Goal: Check status: Check status

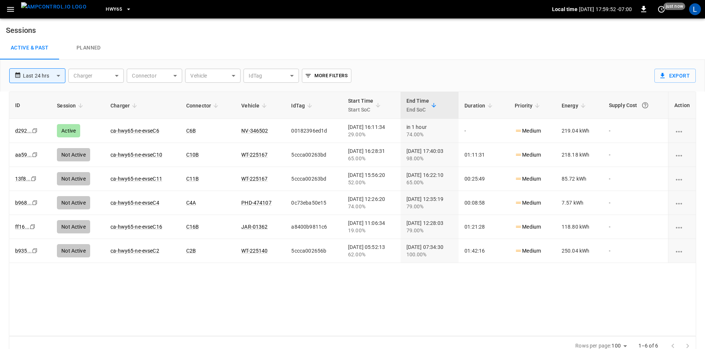
click at [110, 7] on button "HWY65" at bounding box center [119, 9] width 32 height 14
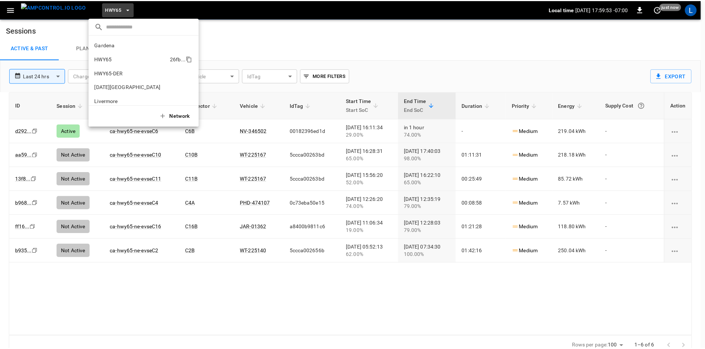
scroll to position [12, 0]
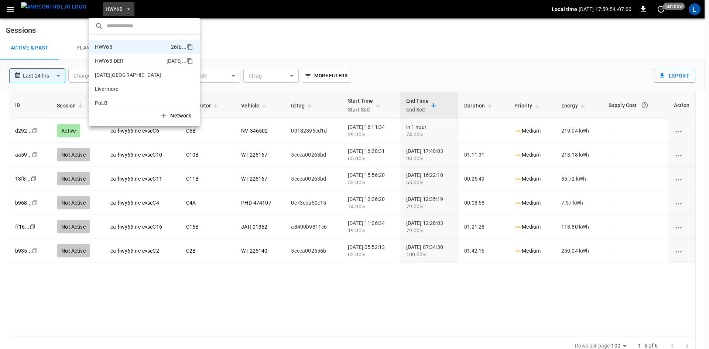
click at [128, 64] on p "HWY65-DER" at bounding box center [129, 60] width 69 height 7
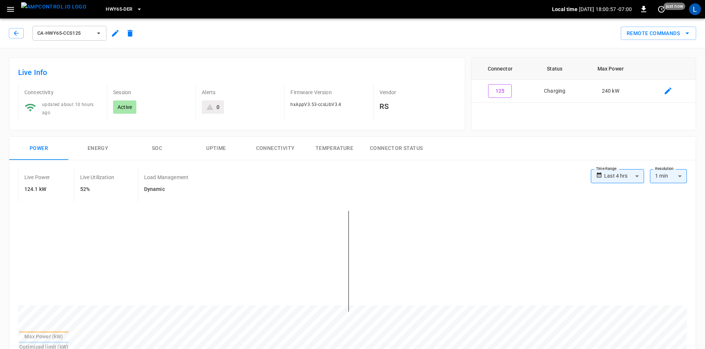
click at [154, 148] on button "SOC" at bounding box center [156, 149] width 59 height 24
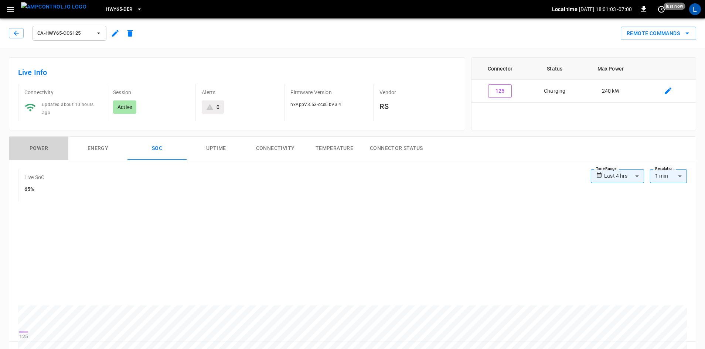
click at [34, 147] on button "Power" at bounding box center [38, 149] width 59 height 24
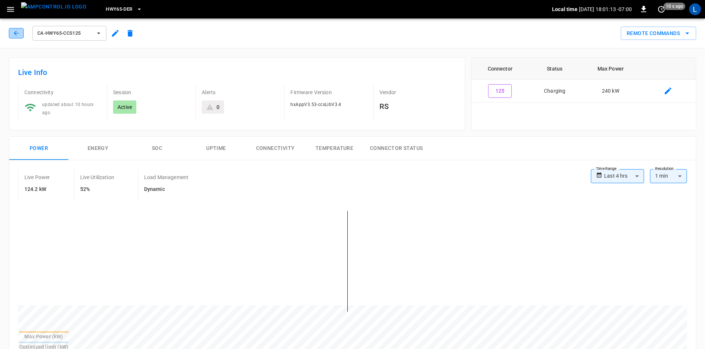
click at [20, 31] on button "button" at bounding box center [16, 33] width 15 height 10
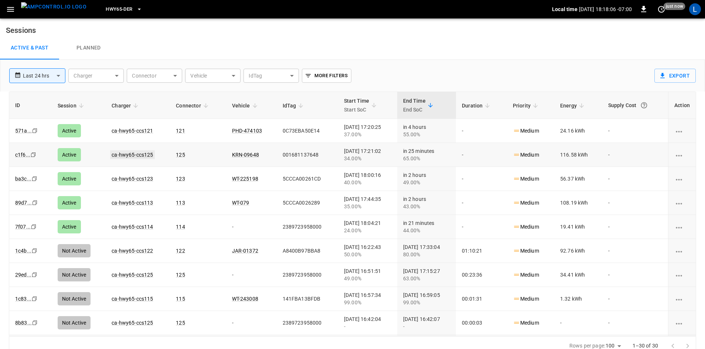
click at [136, 153] on link "ca-hwy65-ccs125" at bounding box center [132, 154] width 44 height 9
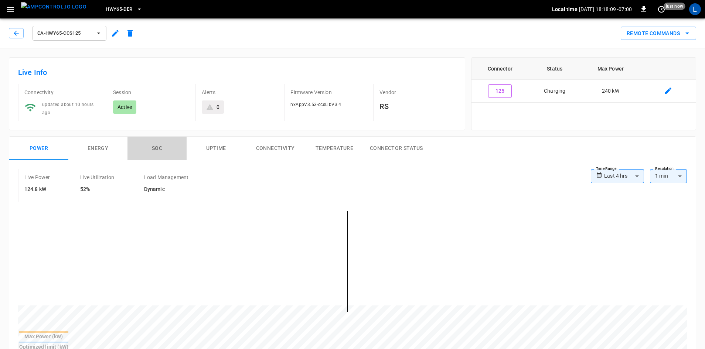
click at [151, 147] on button "SOC" at bounding box center [156, 149] width 59 height 24
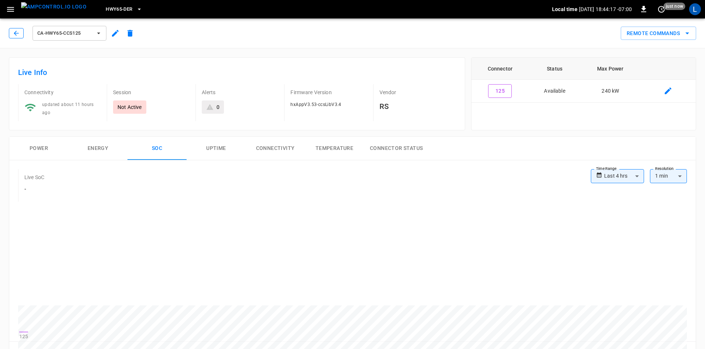
click at [16, 31] on icon "button" at bounding box center [16, 33] width 7 height 7
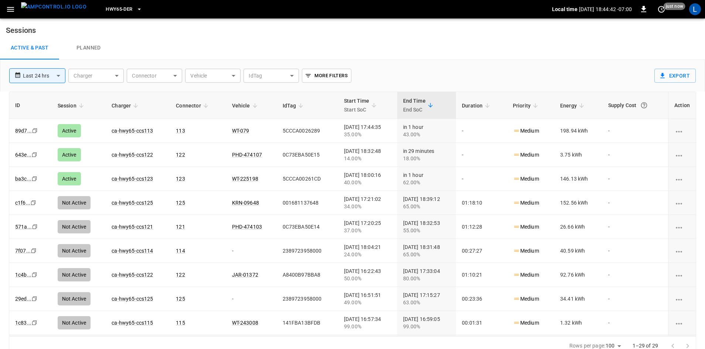
click at [136, 8] on icon "button" at bounding box center [139, 9] width 7 height 7
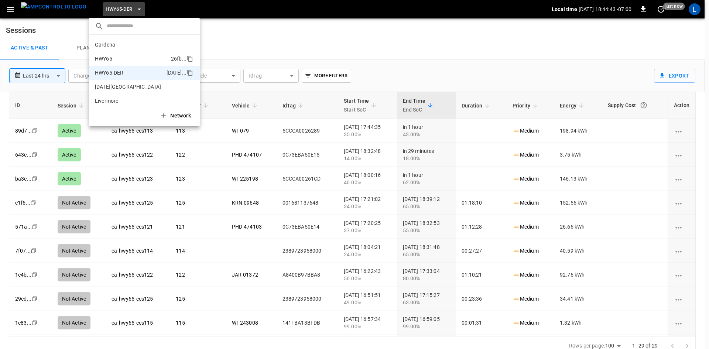
click at [116, 54] on li "HWY65 26fb ..." at bounding box center [144, 59] width 111 height 14
